Goal: Information Seeking & Learning: Learn about a topic

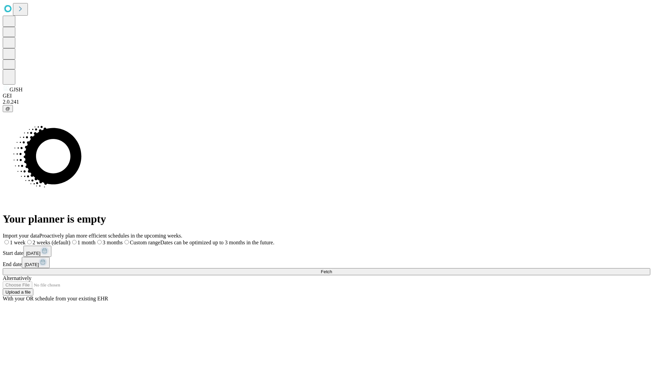
click at [332, 269] on span "Fetch" at bounding box center [326, 271] width 11 height 5
